Goal: Obtain resource: Download file/media

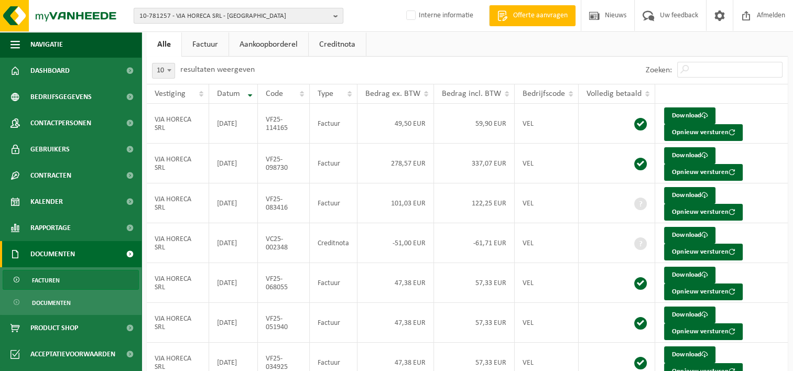
click at [169, 15] on span "10-781257 - VJA HORECA SRL - FLÉMALLE" at bounding box center [234, 16] width 190 height 16
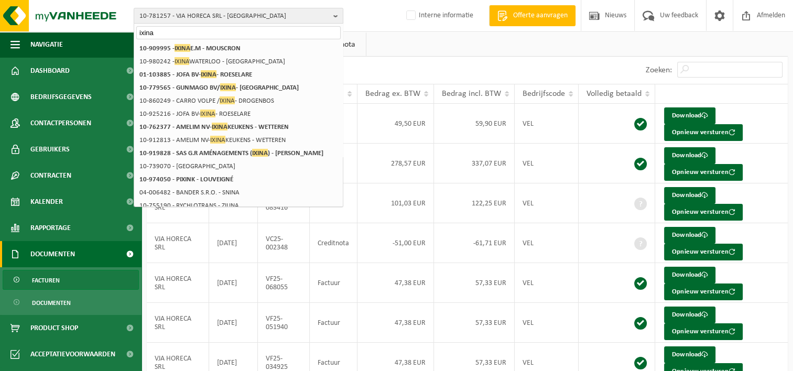
click at [147, 32] on input "ixina" at bounding box center [238, 32] width 204 height 13
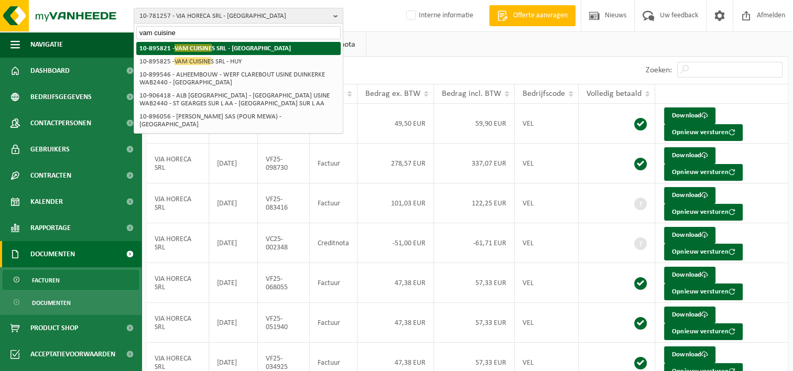
type input "vam cuisine"
click at [248, 46] on strong "10-895821 - VAM CUISINE S SRL - VILLERS-AUX-TOURS" at bounding box center [214, 48] width 151 height 8
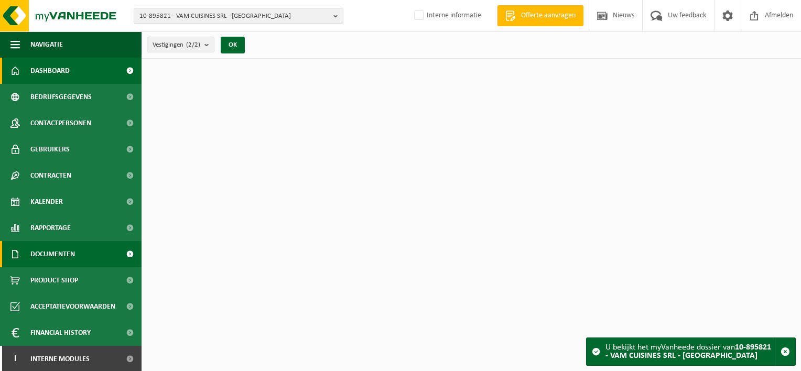
click at [74, 253] on span "Documenten" at bounding box center [52, 254] width 45 height 26
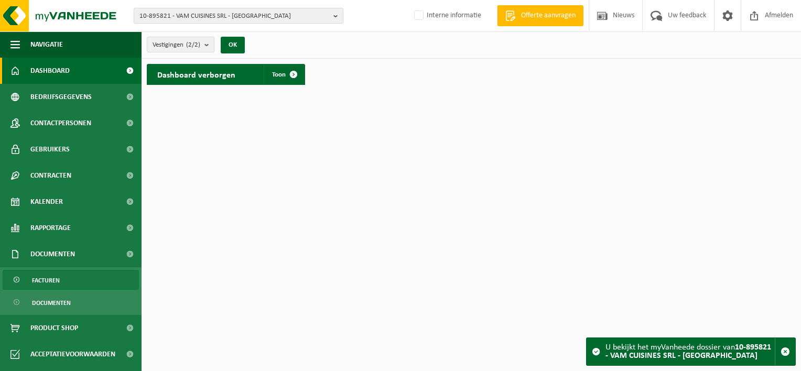
click at [69, 279] on link "Facturen" at bounding box center [71, 280] width 136 height 20
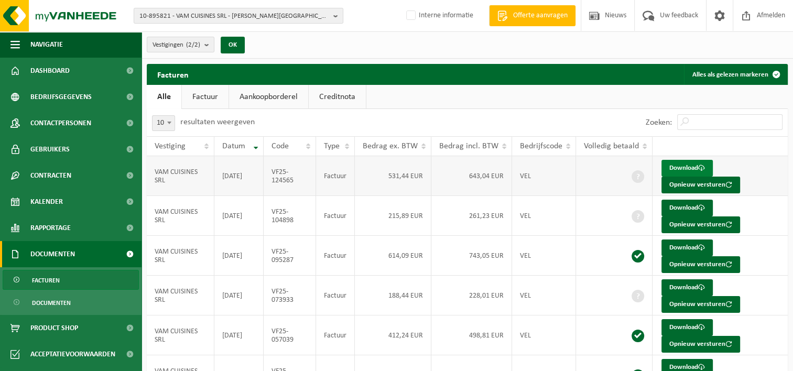
click at [686, 166] on link "Download" at bounding box center [686, 168] width 51 height 17
